Goal: Transaction & Acquisition: Purchase product/service

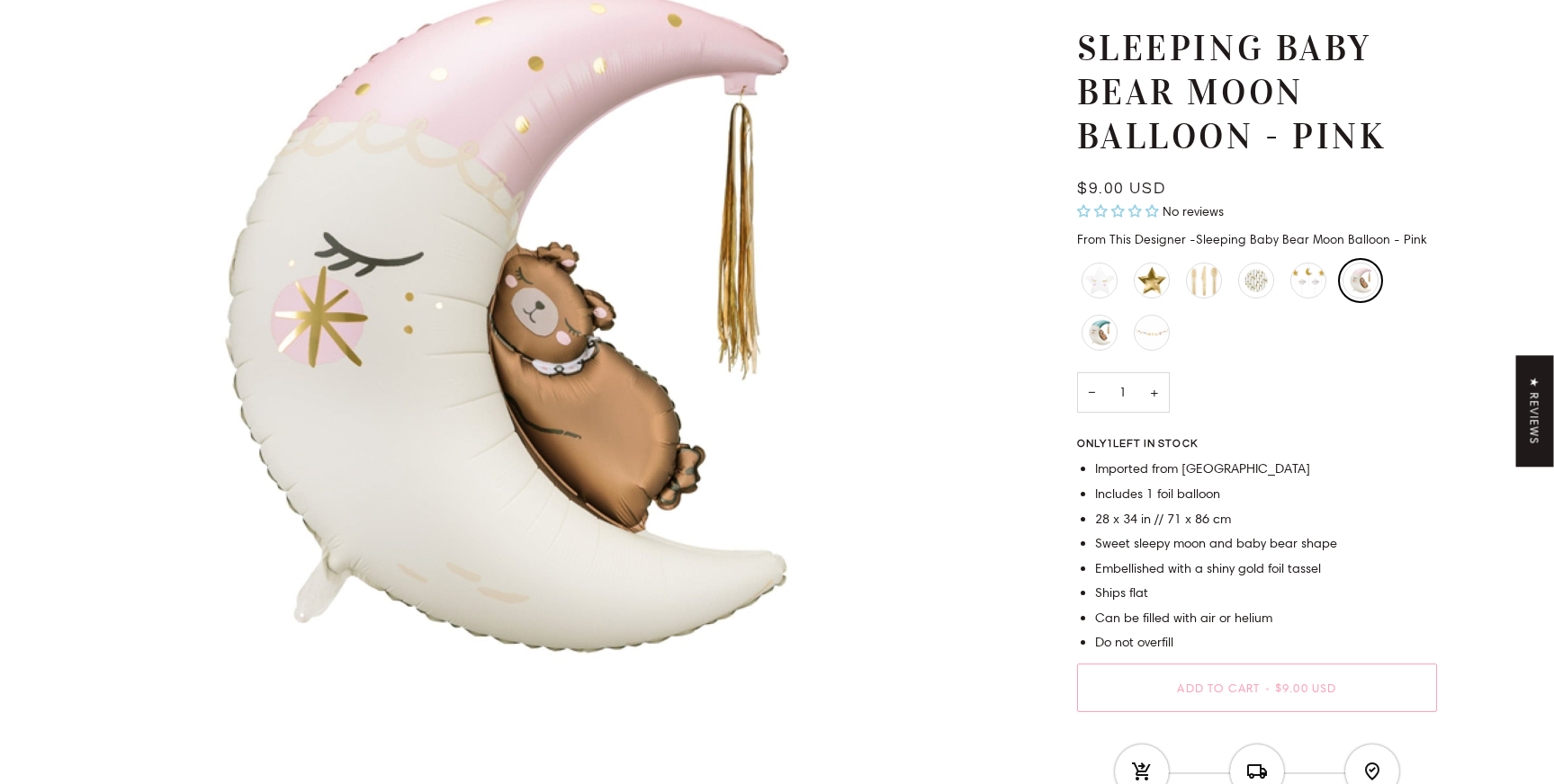
scroll to position [769, 0]
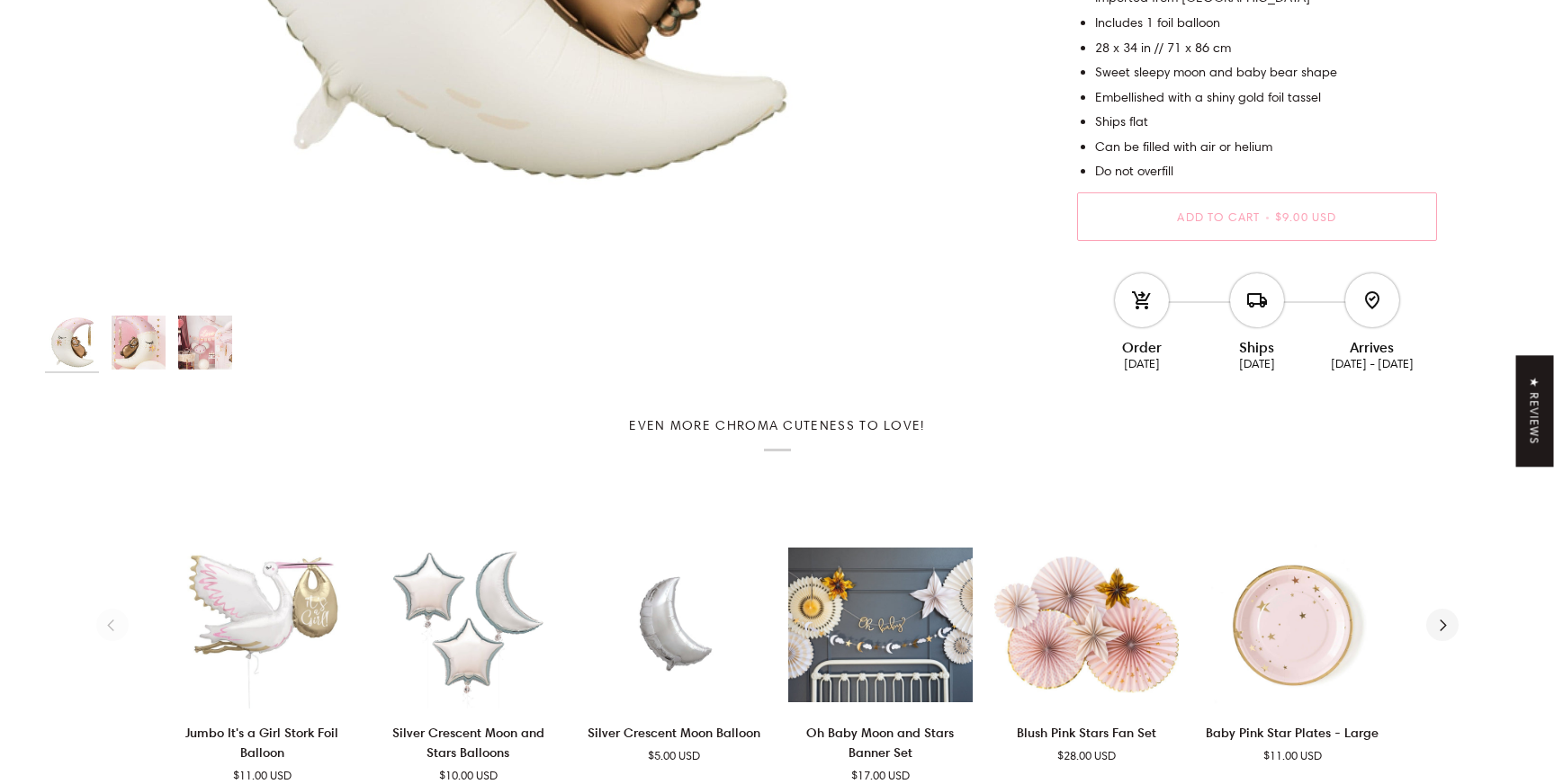
click at [201, 349] on img "Sleeping Baby Bear Moon Balloon - Pink" at bounding box center [205, 343] width 54 height 54
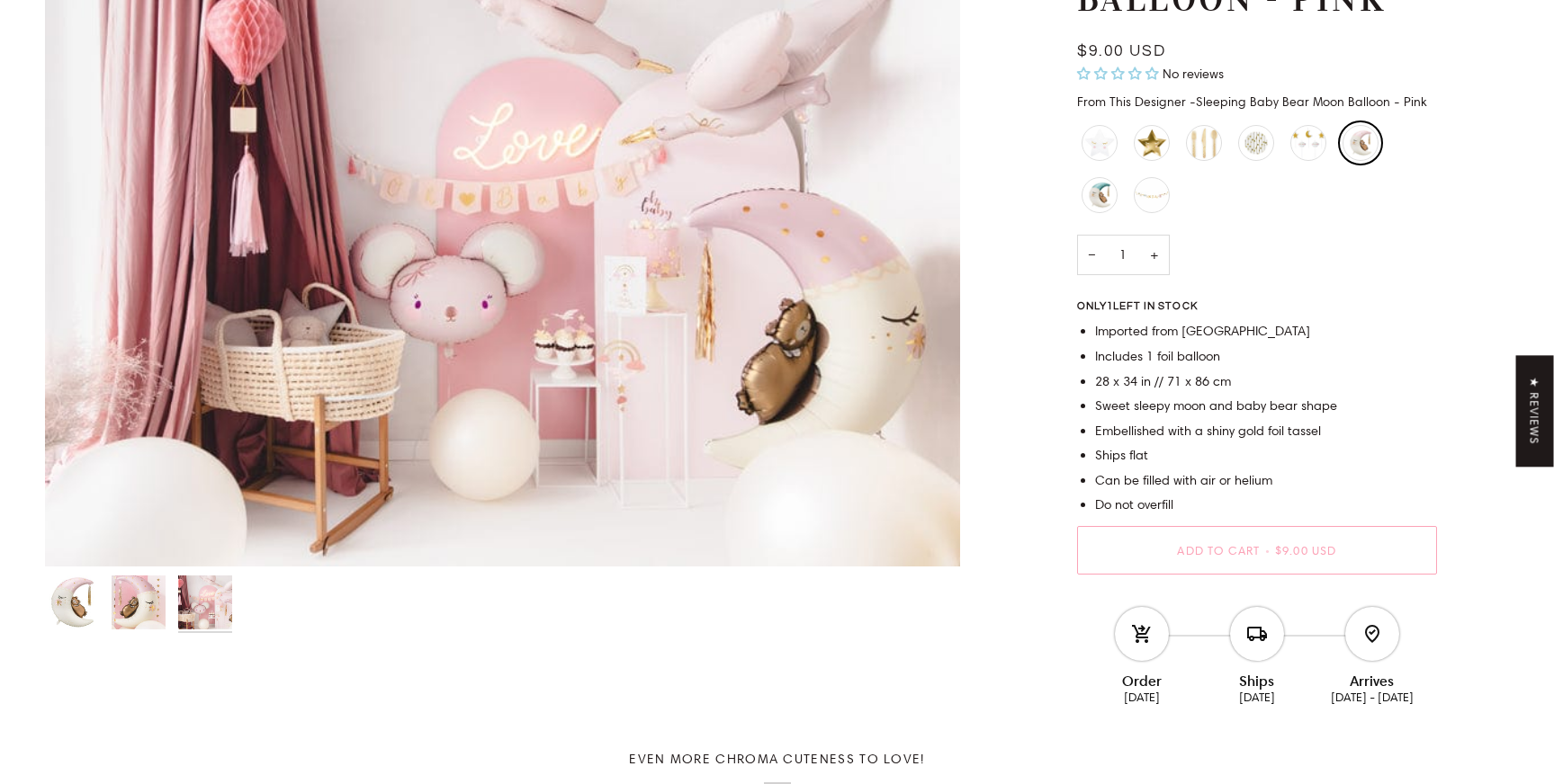
scroll to position [258, 0]
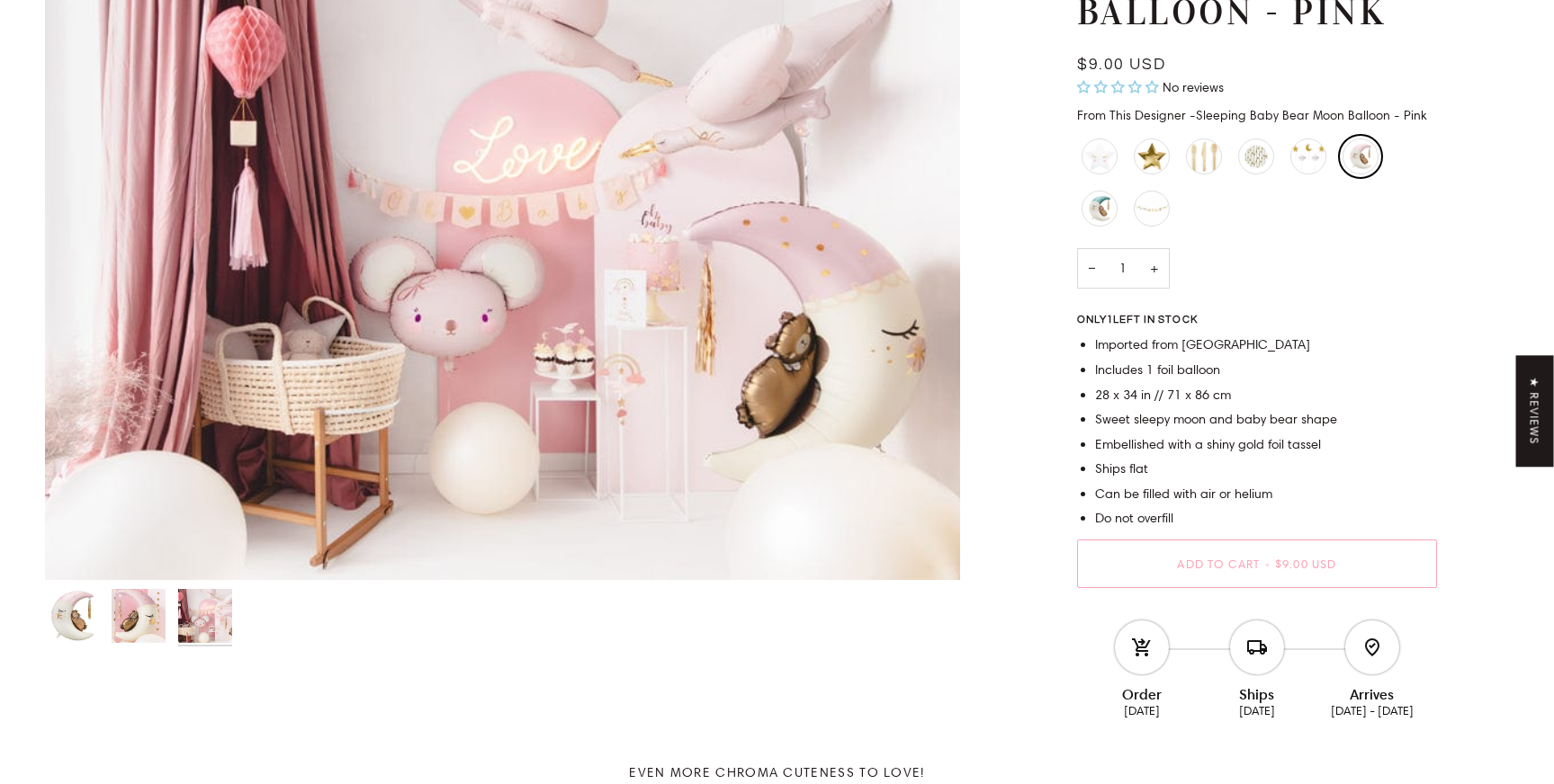
click at [133, 626] on img "Sleeping Baby Bear Moon Balloon - Pink" at bounding box center [138, 615] width 54 height 54
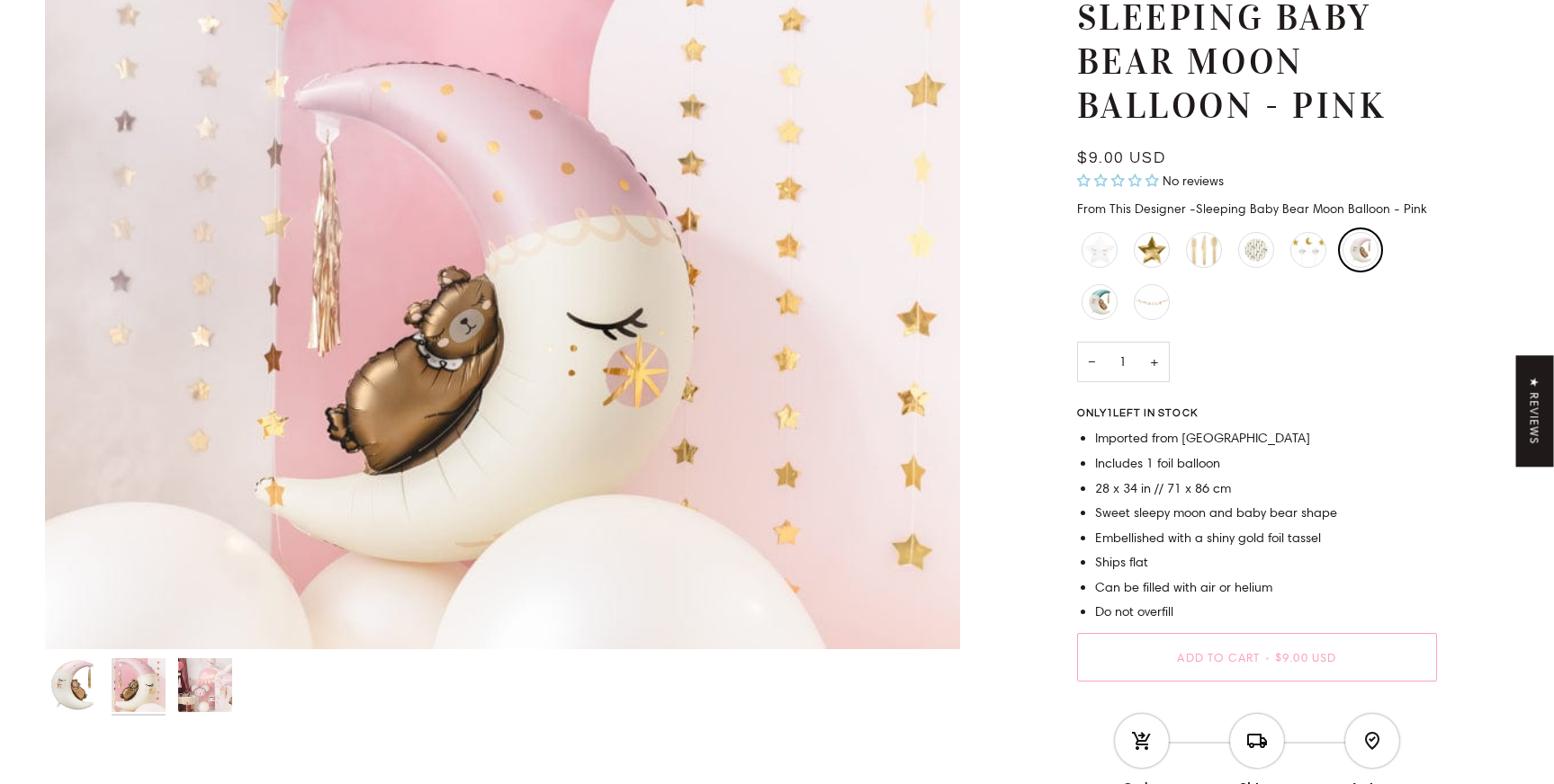
scroll to position [157, 0]
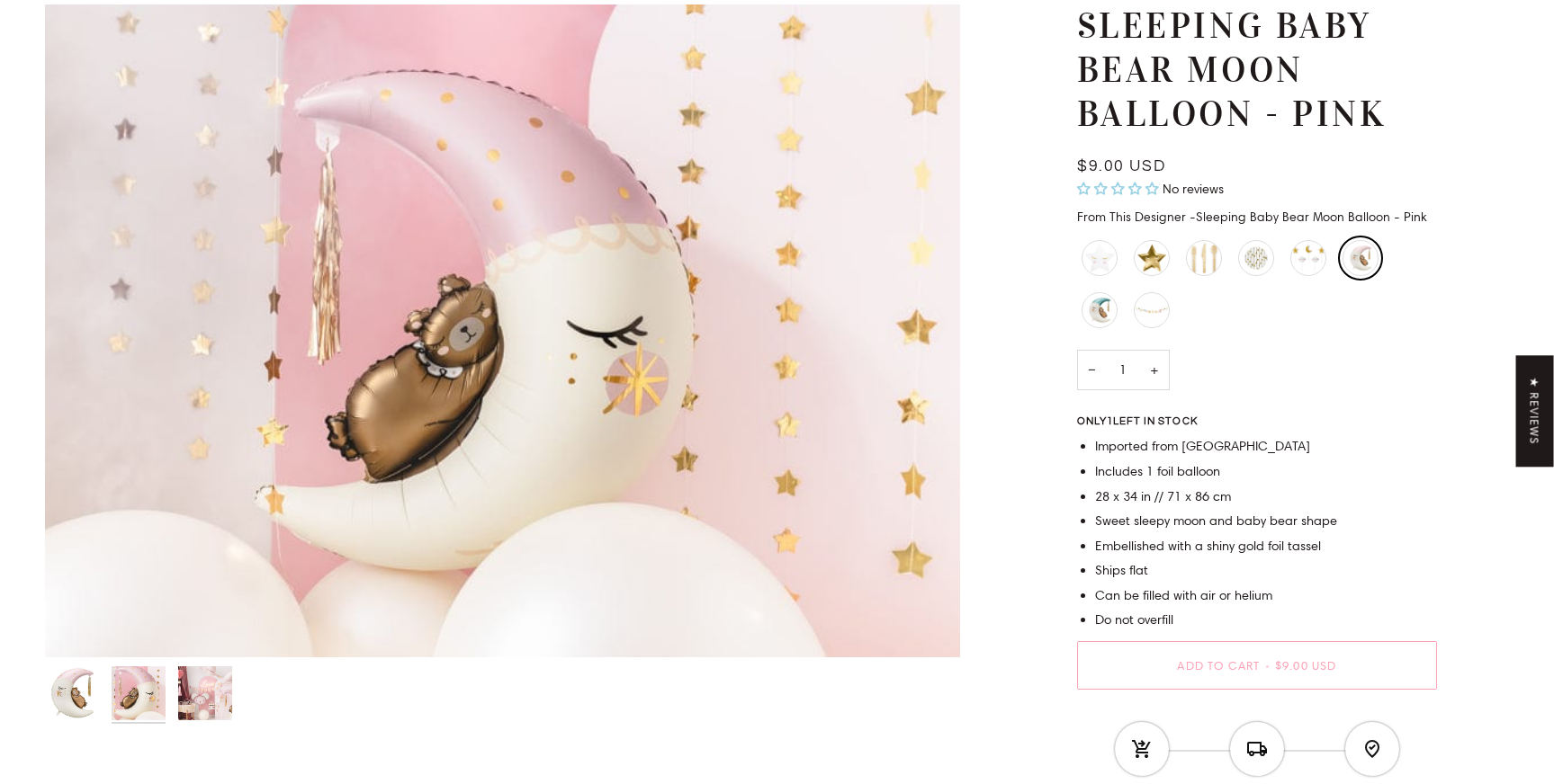
click at [88, 705] on img "Sleeping Baby Bear Moon Balloon - Pink" at bounding box center [72, 693] width 54 height 54
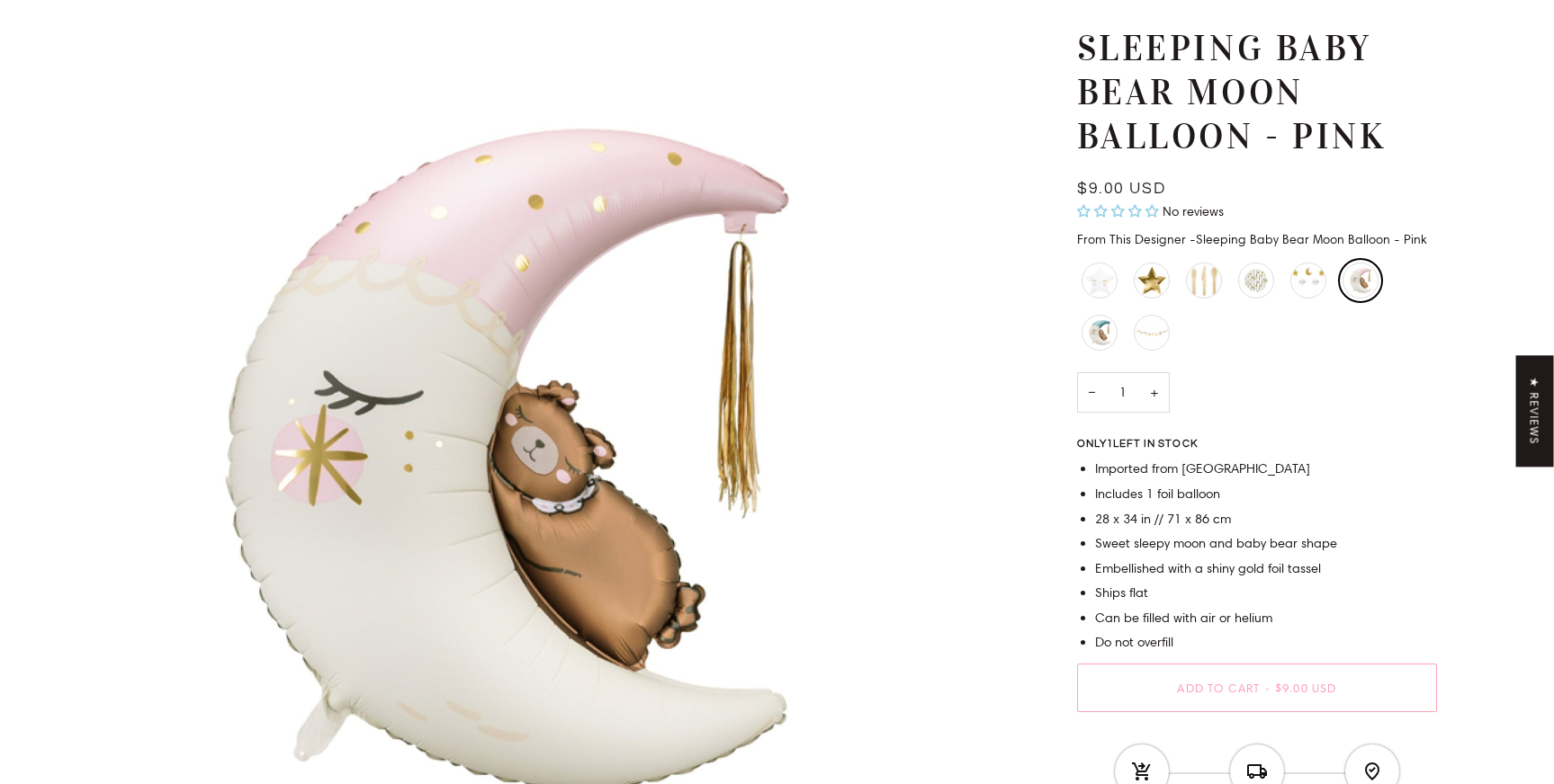
scroll to position [182, 0]
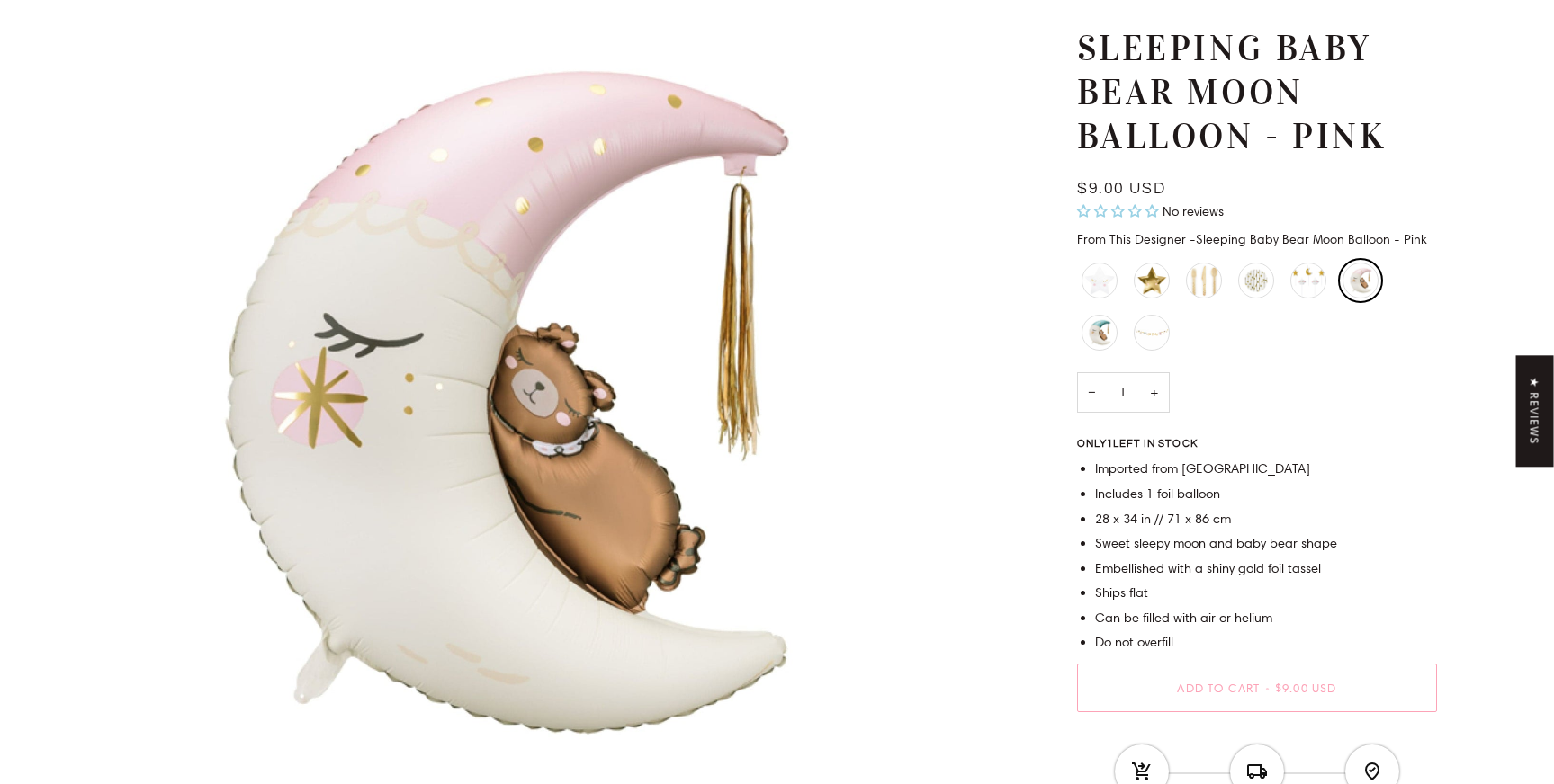
scroll to position [244, 0]
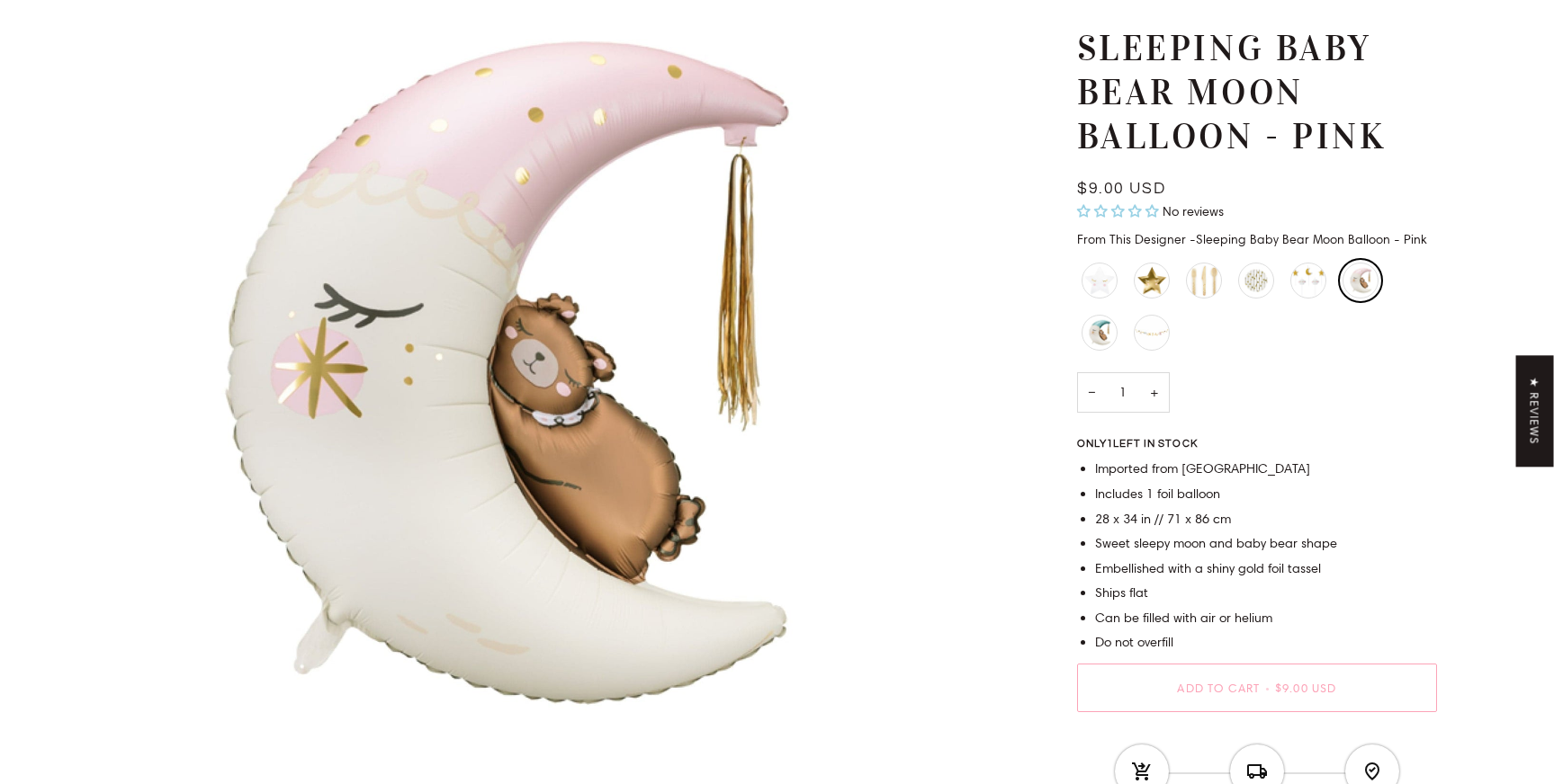
click at [323, 434] on img "Sleeping Baby Bear Moon Balloon - Pink" at bounding box center [502, 374] width 915 height 915
click at [332, 434] on img "Sleeping Baby Bear Moon Balloon - Pink" at bounding box center [502, 374] width 915 height 915
click at [1101, 282] on div "Little Star Napkins" at bounding box center [1100, 279] width 43 height 43
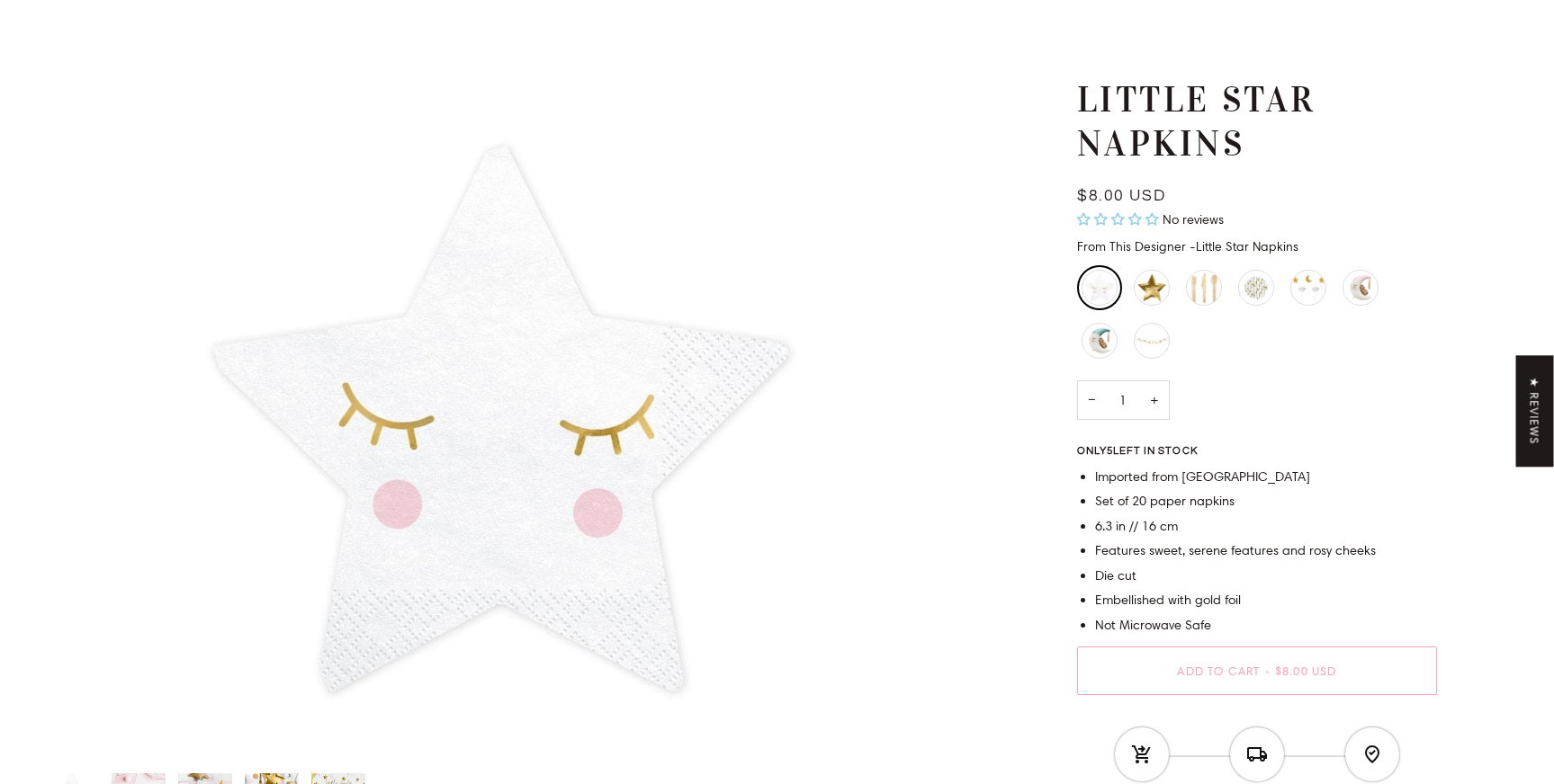
scroll to position [106, 0]
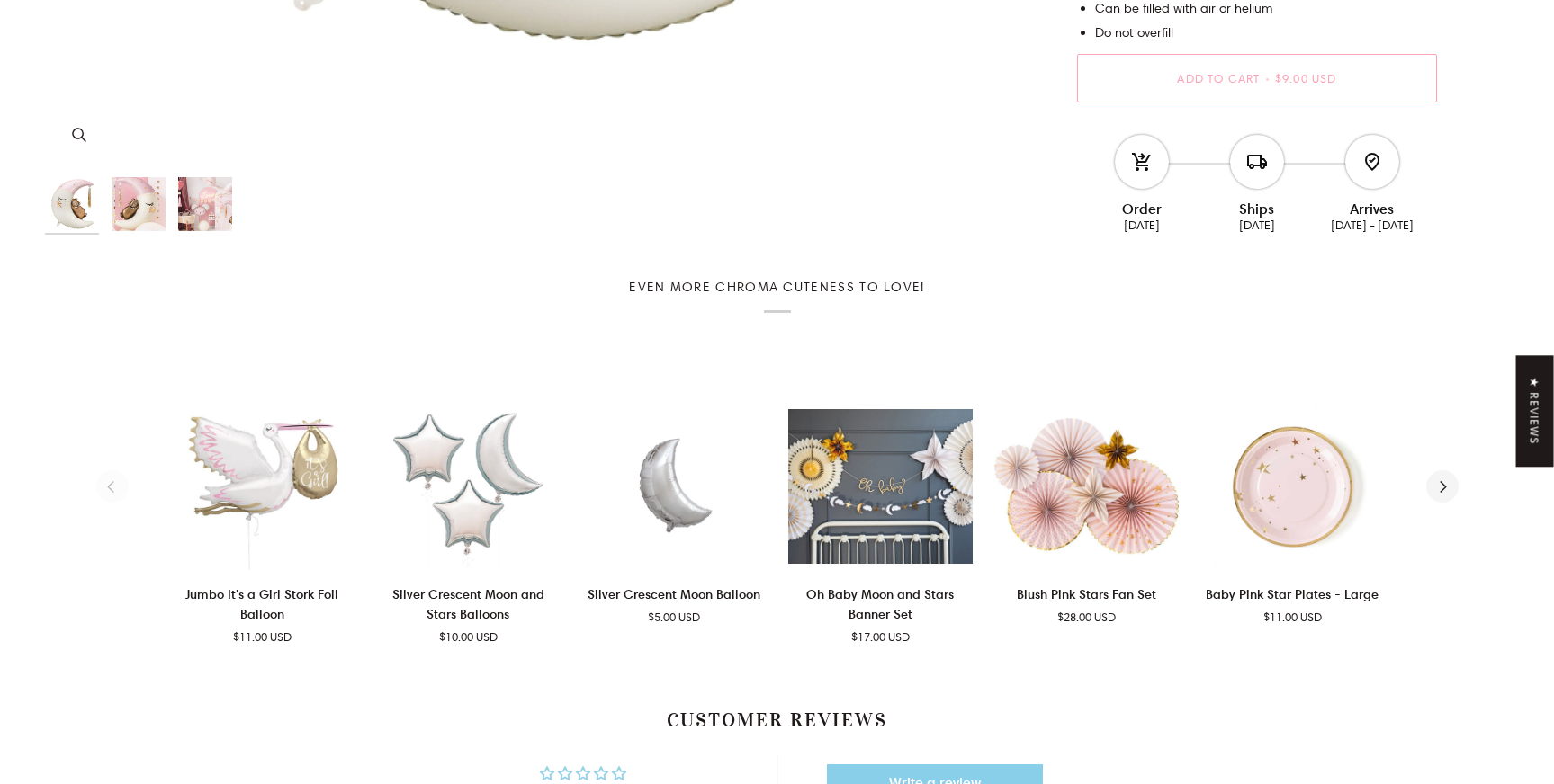
scroll to position [987, 0]
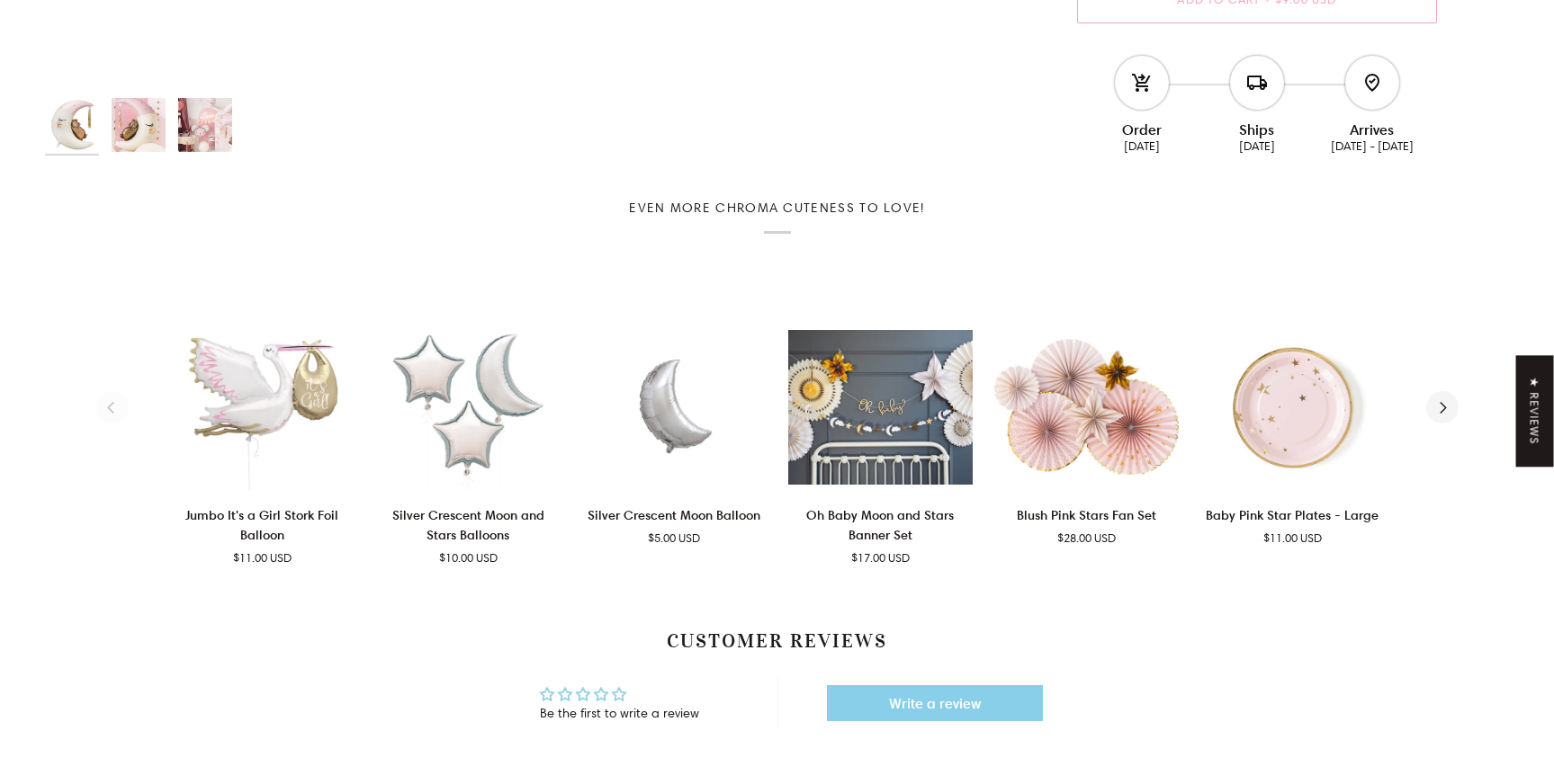
click at [141, 129] on img "Sleeping Baby Bear Moon Balloon - Pink" at bounding box center [138, 124] width 54 height 54
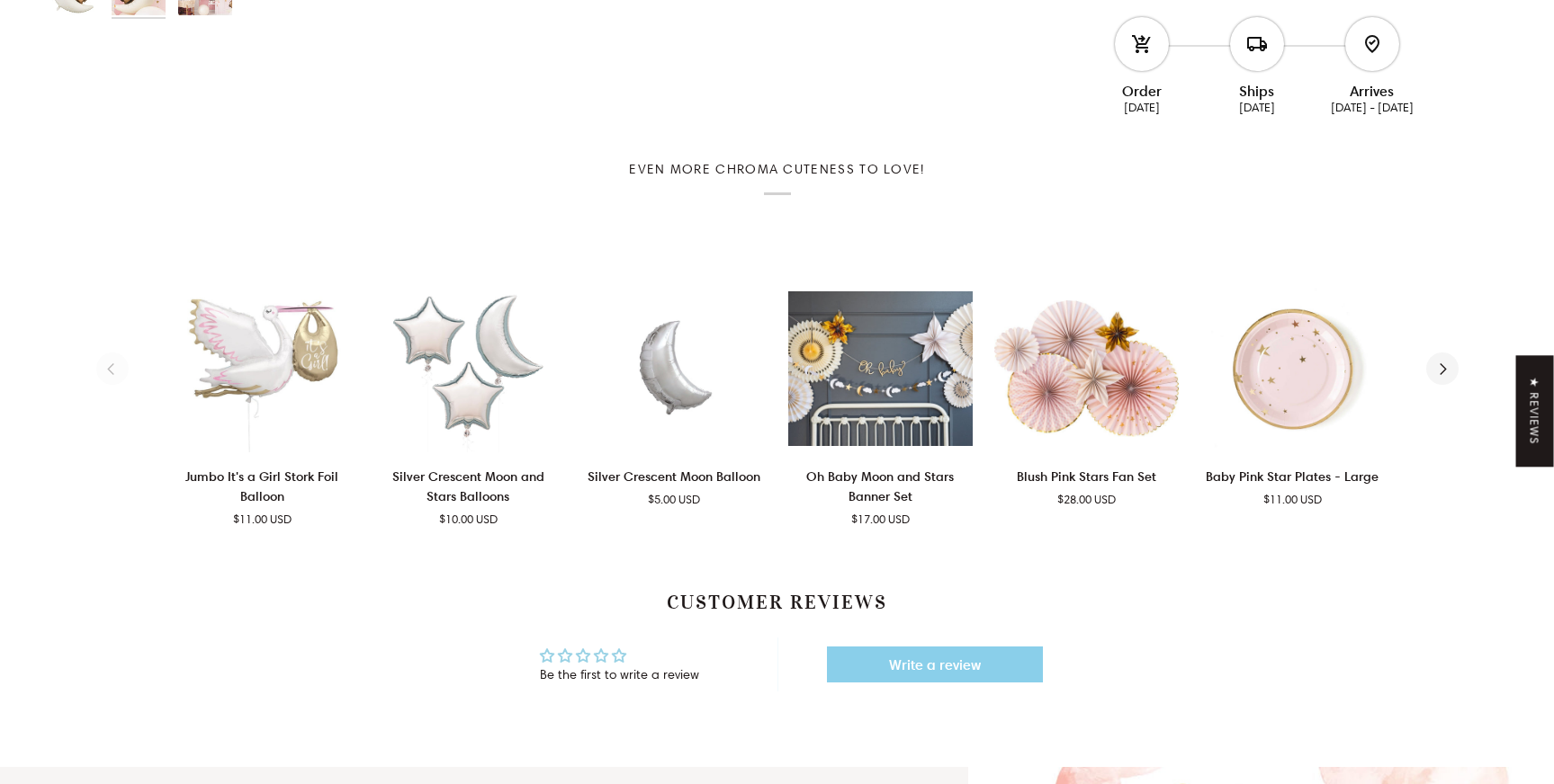
scroll to position [793, 0]
